Goal: Transaction & Acquisition: Purchase product/service

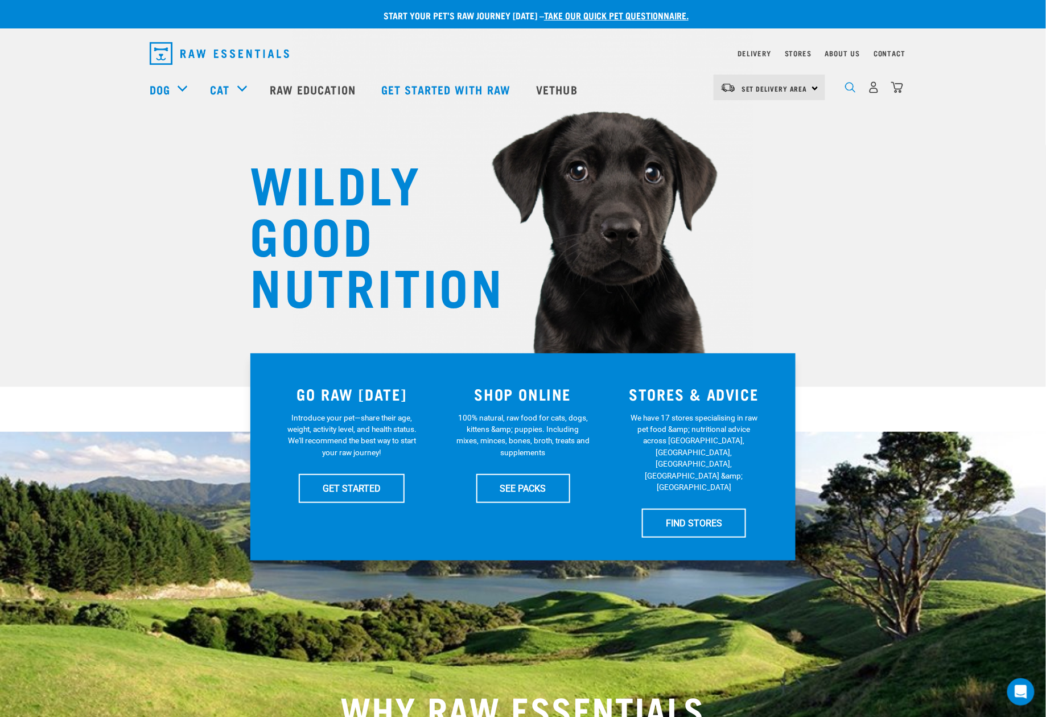
click at [854, 90] on img "dropdown navigation" at bounding box center [850, 87] width 11 height 11
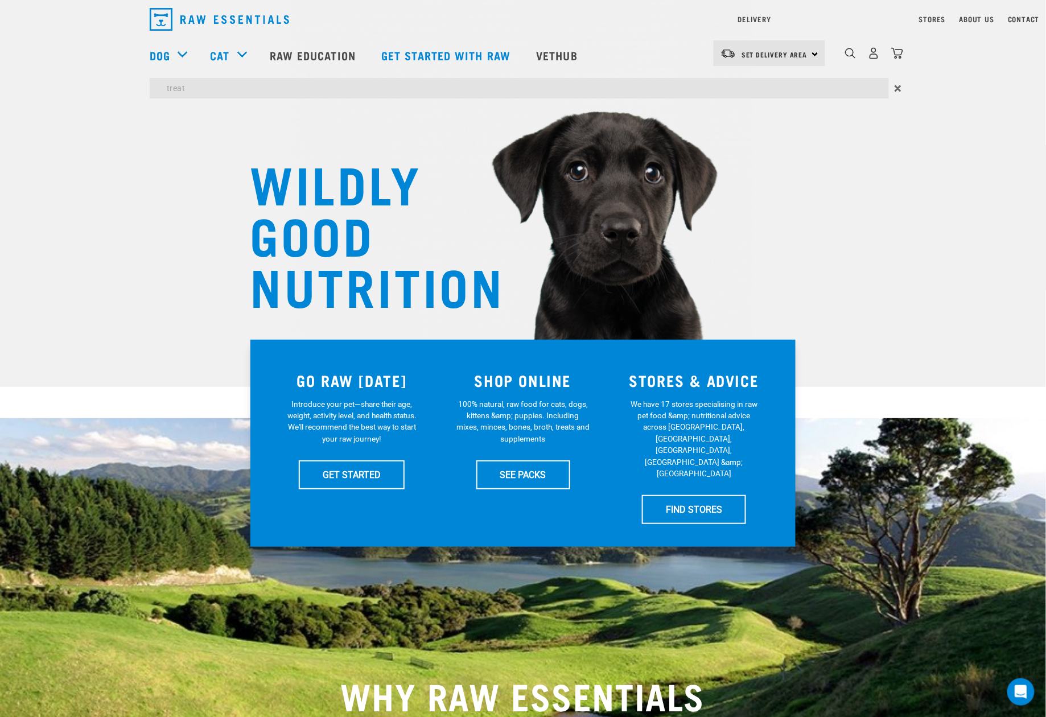
type input "treat"
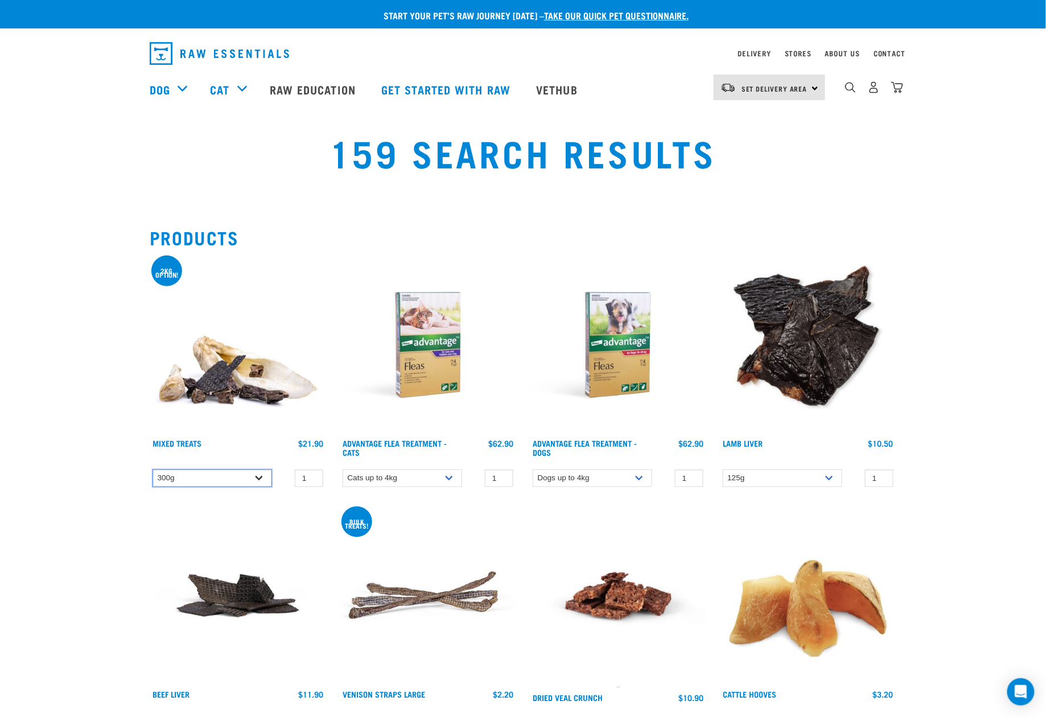
click at [238, 485] on select "300g 2kg" at bounding box center [213, 479] width 120 height 18
select select "277926"
click at [153, 470] on select "300g 2kg" at bounding box center [213, 479] width 120 height 18
